Goal: Task Accomplishment & Management: Manage account settings

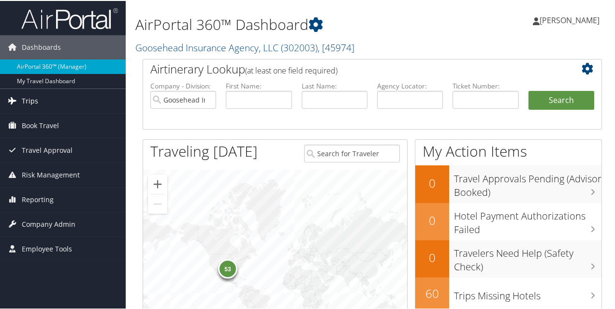
click at [33, 102] on span "Trips" at bounding box center [30, 100] width 16 height 24
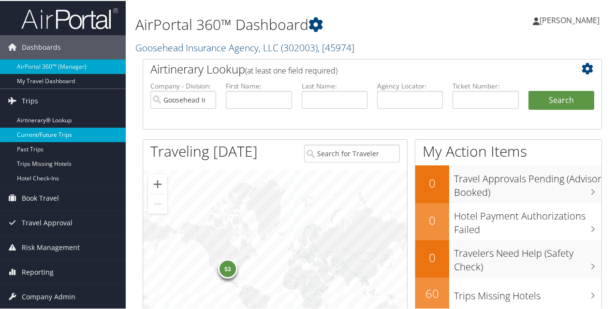
click at [35, 136] on link "Current/Future Trips" at bounding box center [63, 134] width 126 height 15
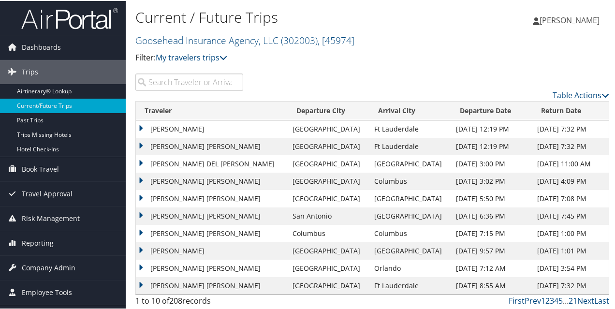
click at [178, 80] on input "search" at bounding box center [189, 81] width 108 height 17
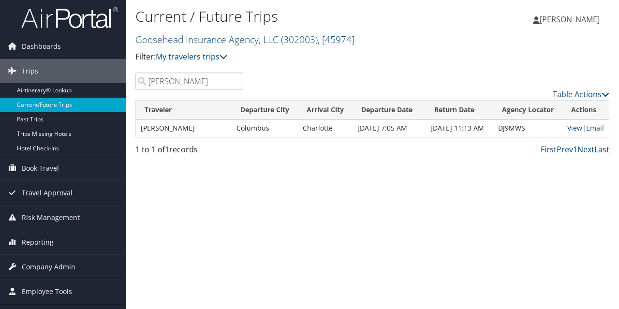
type input "[PERSON_NAME]"
click at [573, 125] on link "View" at bounding box center [574, 127] width 15 height 9
click at [182, 56] on link "My travelers trips" at bounding box center [192, 56] width 72 height 11
click at [179, 66] on link "My trips" at bounding box center [221, 71] width 127 height 16
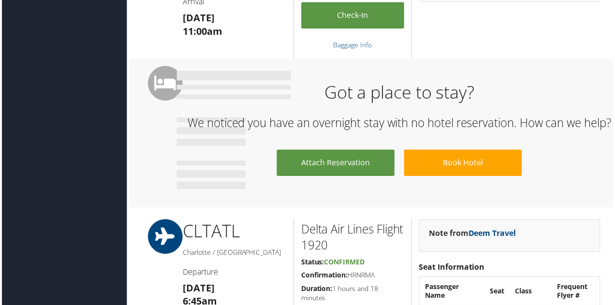
scroll to position [654, 0]
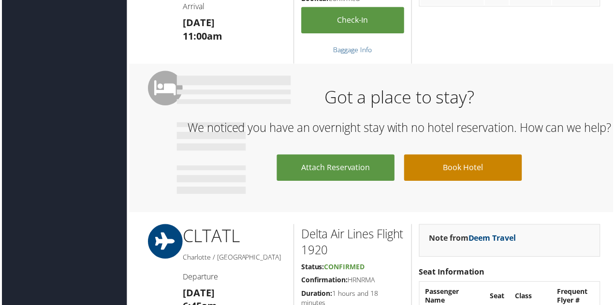
click at [455, 179] on link "Book Hotel" at bounding box center [464, 168] width 119 height 27
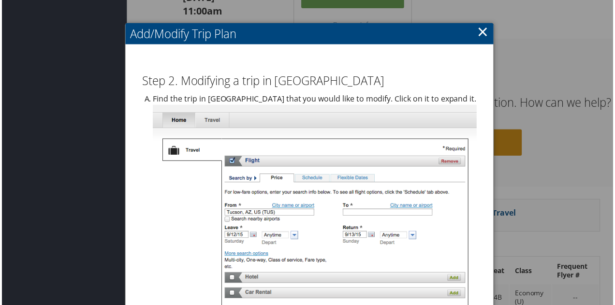
scroll to position [669, 0]
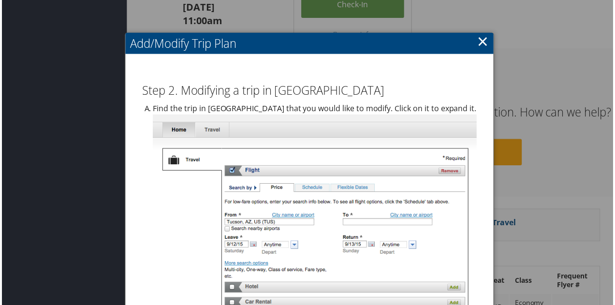
click at [480, 40] on link "×" at bounding box center [483, 40] width 11 height 19
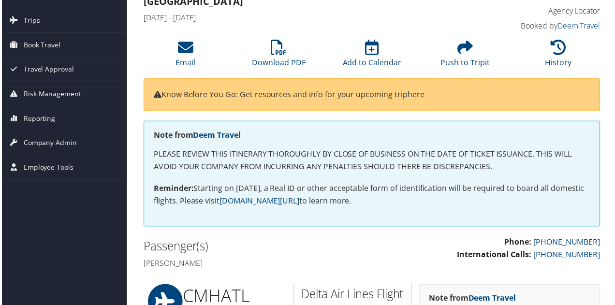
scroll to position [0, 0]
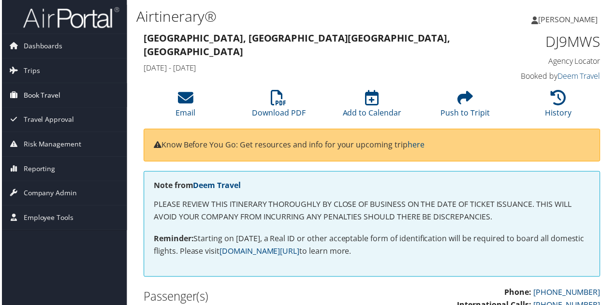
click at [33, 95] on span "Book Travel" at bounding box center [40, 96] width 37 height 24
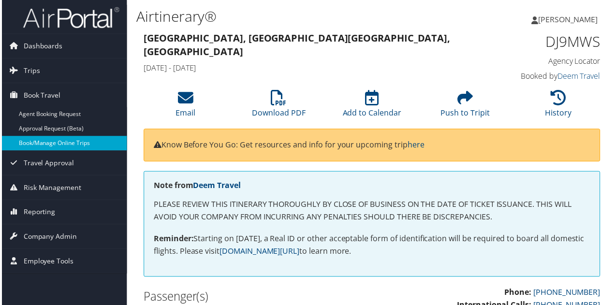
click at [36, 144] on link "Book/Manage Online Trips" at bounding box center [63, 144] width 126 height 15
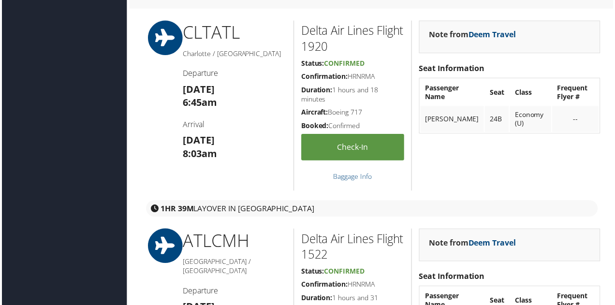
scroll to position [861, 0]
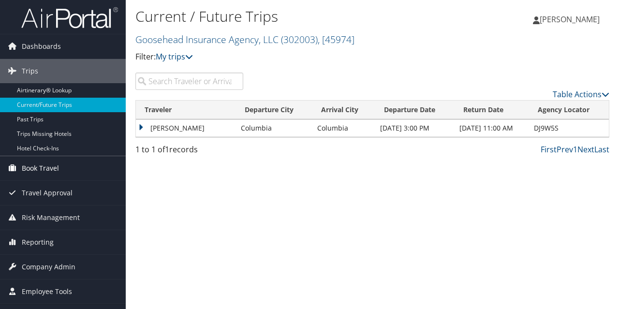
click at [51, 168] on span "Book Travel" at bounding box center [40, 168] width 37 height 24
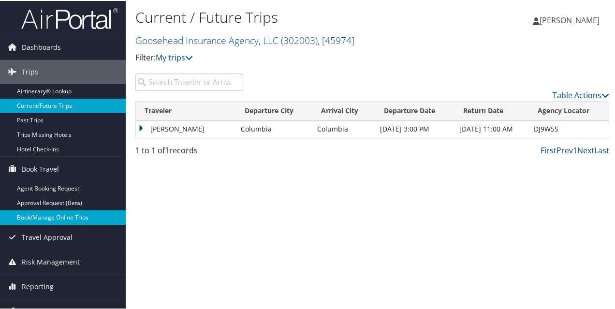
click at [54, 213] on link "Book/Manage Online Trips" at bounding box center [63, 216] width 126 height 15
